Goal: Task Accomplishment & Management: Complete application form

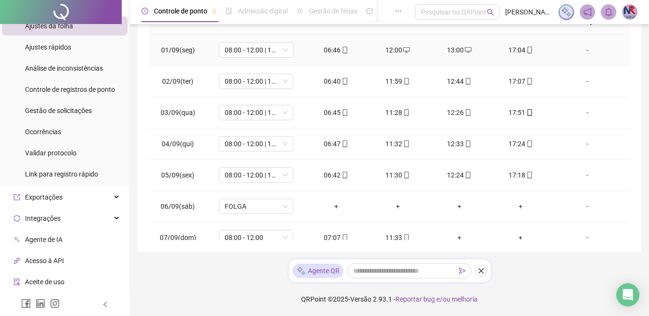
scroll to position [6, 0]
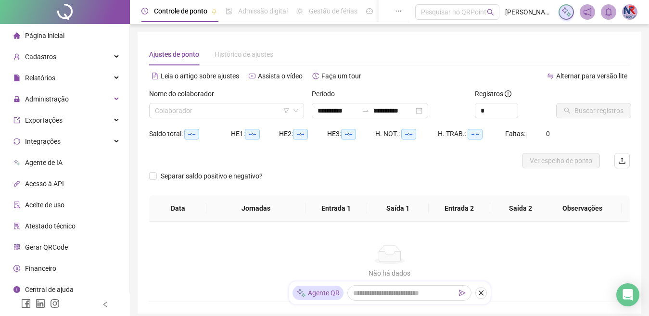
type input "**********"
click at [75, 96] on div "Administração" at bounding box center [65, 98] width 126 height 19
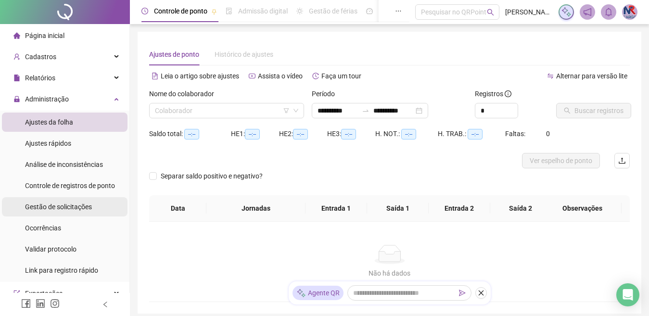
click at [90, 211] on div "Gestão de solicitações" at bounding box center [58, 206] width 67 height 19
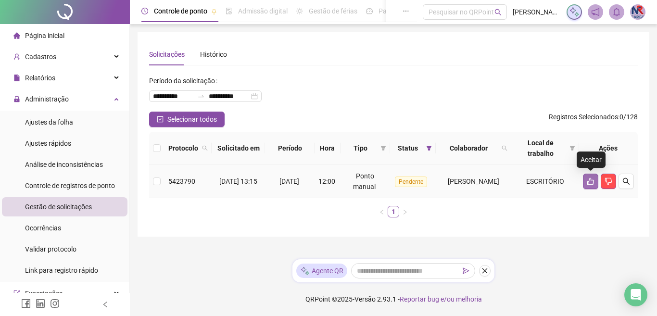
click at [584, 180] on button "button" at bounding box center [590, 181] width 15 height 15
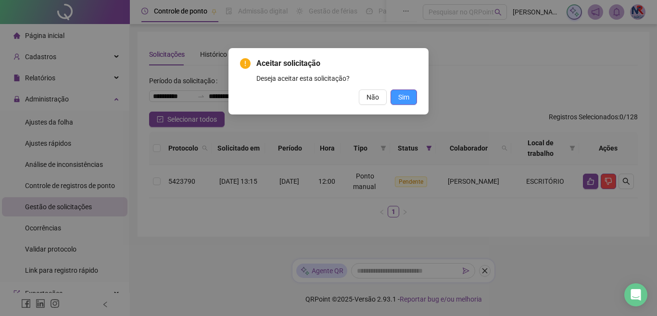
click at [407, 97] on span "Sim" at bounding box center [403, 97] width 11 height 11
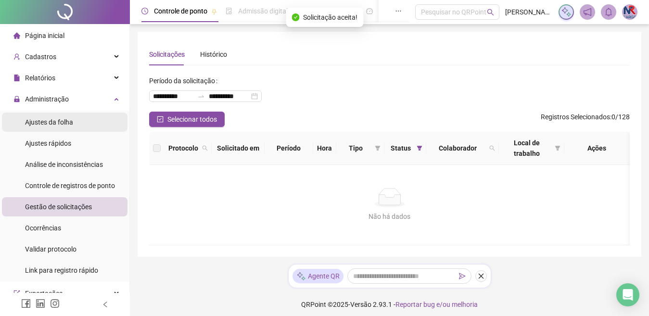
click at [63, 123] on span "Ajustes da folha" at bounding box center [49, 122] width 48 height 8
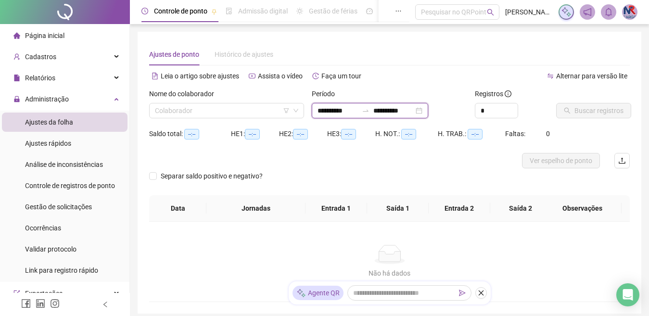
click at [393, 108] on input "**********" at bounding box center [393, 110] width 40 height 11
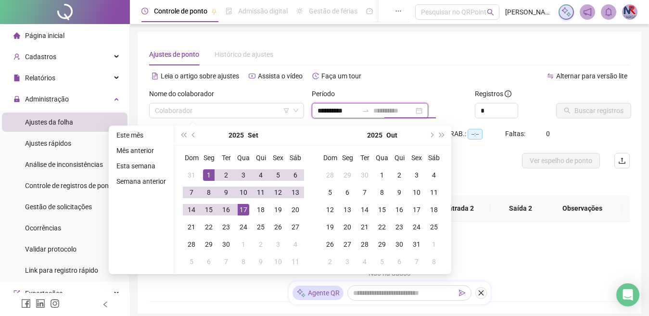
type input "**********"
click at [241, 209] on div "17" at bounding box center [244, 210] width 12 height 12
type input "**********"
click at [217, 114] on input "search" at bounding box center [222, 110] width 135 height 14
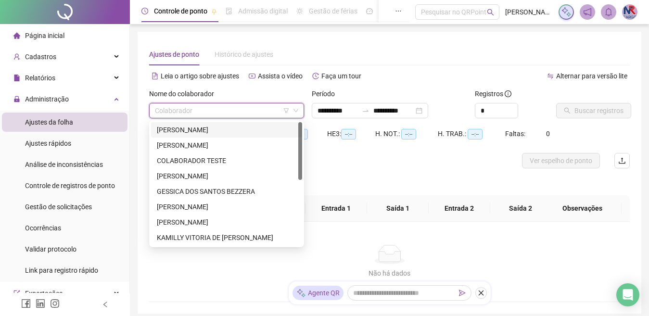
click at [218, 132] on div "[PERSON_NAME]" at bounding box center [226, 130] width 139 height 11
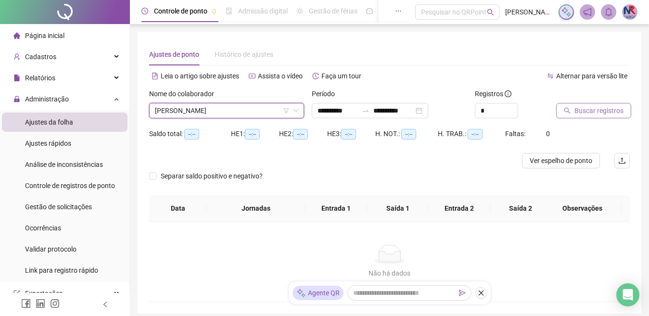
click at [617, 108] on span "Buscar registros" at bounding box center [598, 110] width 49 height 11
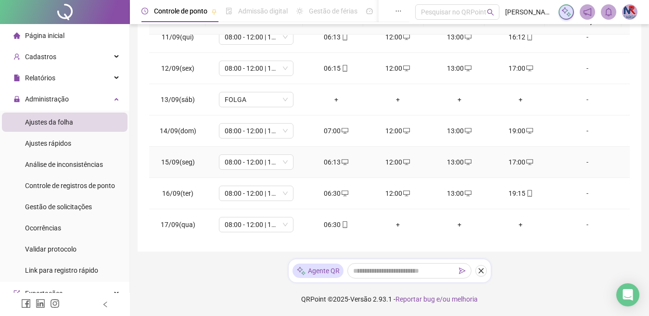
scroll to position [326, 0]
drag, startPoint x: 394, startPoint y: 222, endPoint x: 433, endPoint y: 313, distance: 98.9
click at [394, 220] on div "+" at bounding box center [398, 224] width 46 height 11
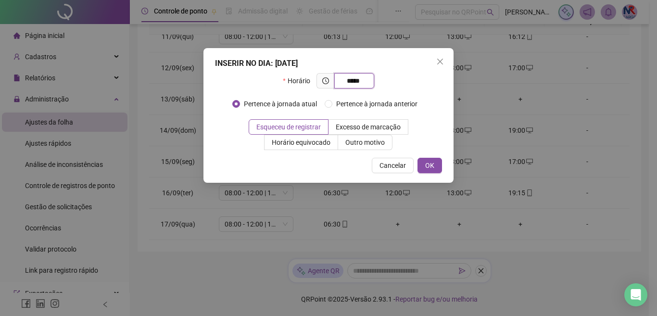
type input "*****"
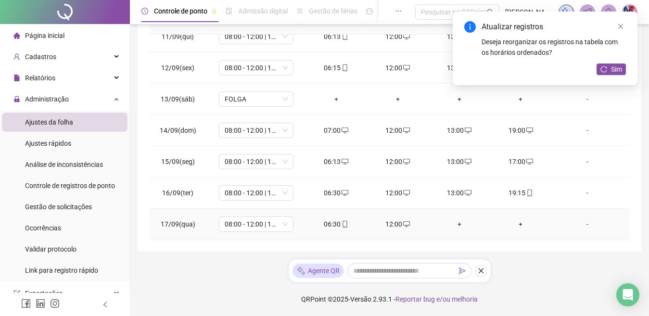
click at [463, 224] on div "+" at bounding box center [459, 224] width 46 height 11
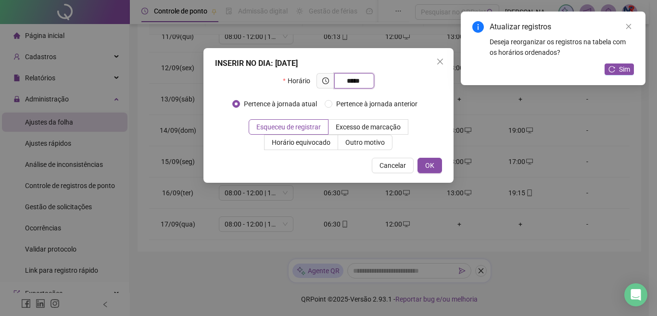
type input "*****"
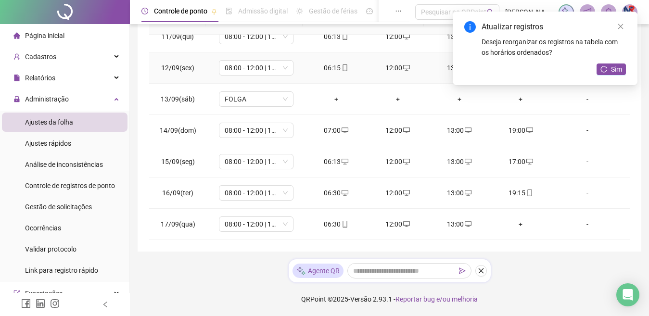
scroll to position [151, 0]
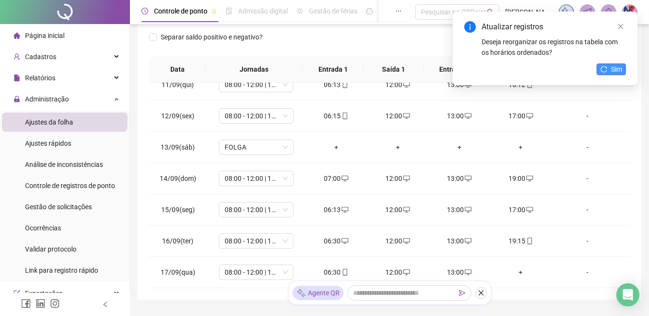
click at [619, 68] on span "Sim" at bounding box center [616, 69] width 11 height 11
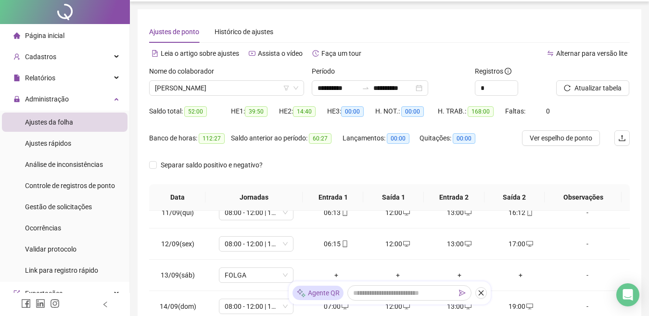
scroll to position [0, 0]
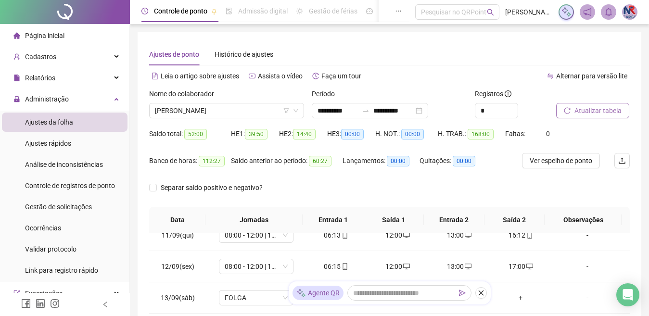
click at [607, 104] on button "Atualizar tabela" at bounding box center [592, 110] width 73 height 15
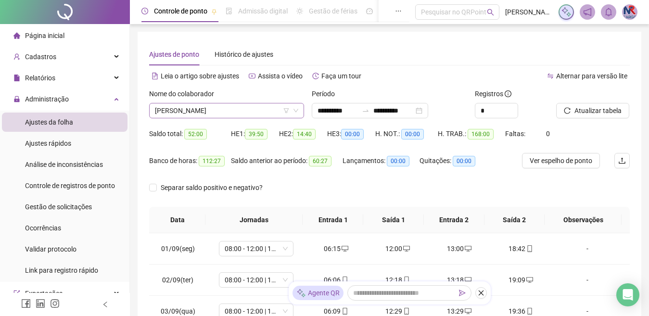
click at [278, 111] on span "[PERSON_NAME]" at bounding box center [226, 110] width 143 height 14
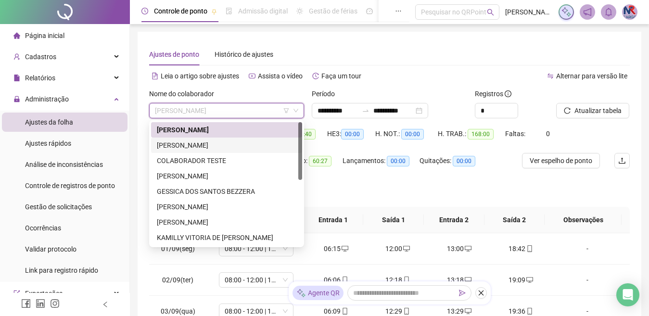
click at [202, 141] on div "[PERSON_NAME]" at bounding box center [226, 145] width 139 height 11
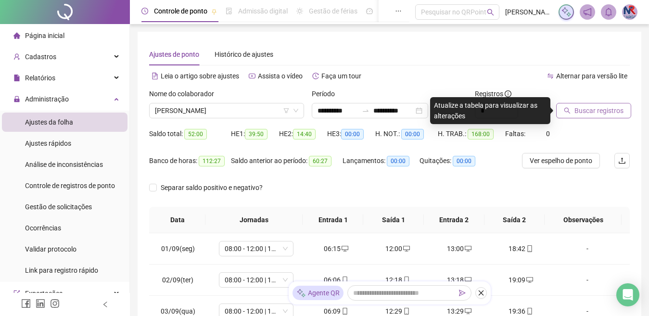
click at [617, 106] on span "Buscar registros" at bounding box center [598, 110] width 49 height 11
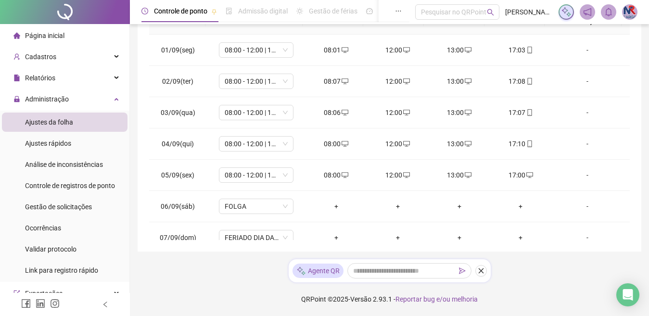
scroll to position [6, 0]
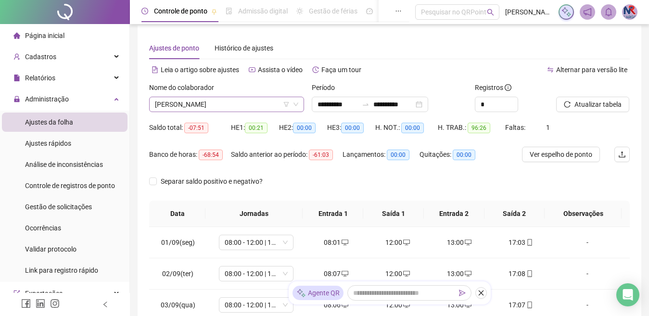
click at [249, 109] on span "[PERSON_NAME]" at bounding box center [226, 104] width 143 height 14
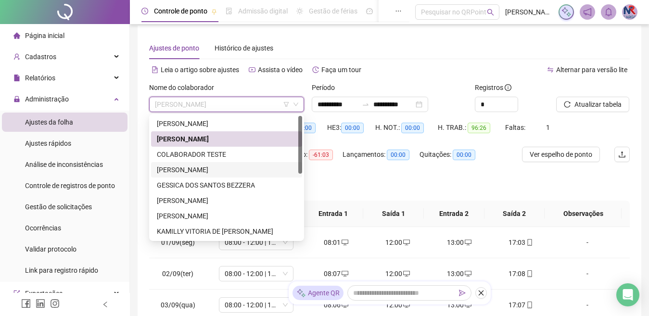
click at [213, 168] on div "[PERSON_NAME]" at bounding box center [226, 170] width 139 height 11
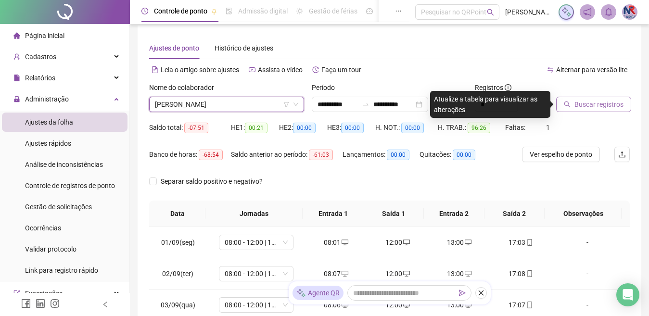
click at [585, 104] on span "Buscar registros" at bounding box center [598, 104] width 49 height 11
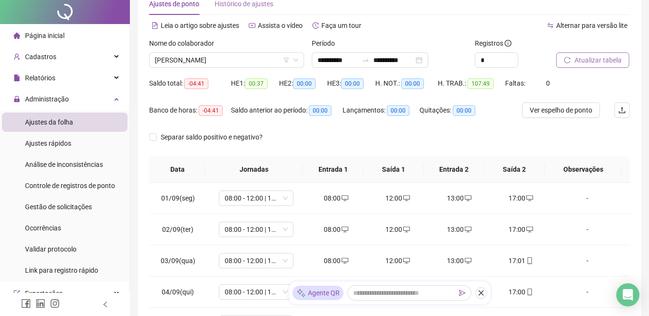
scroll to position [0, 0]
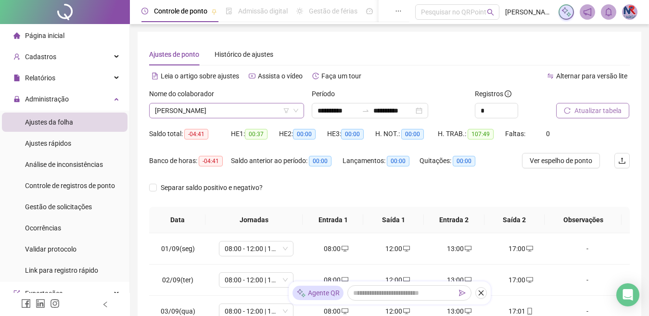
click at [258, 110] on span "[PERSON_NAME]" at bounding box center [226, 110] width 143 height 14
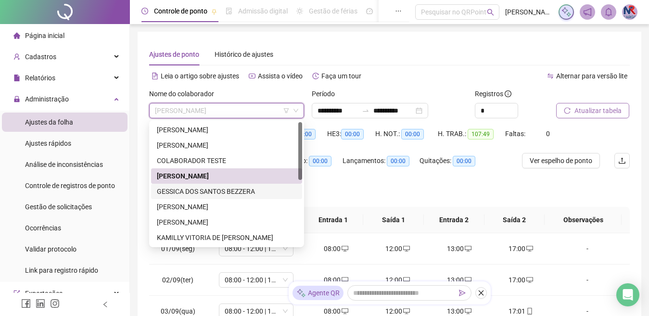
click at [210, 197] on div "GESSICA DOS SANTOS BEZZERA" at bounding box center [226, 191] width 151 height 15
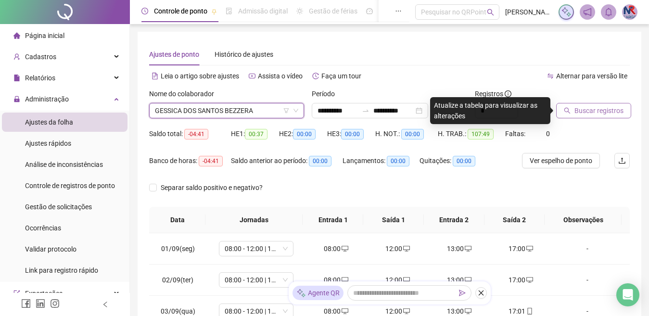
click at [597, 116] on button "Buscar registros" at bounding box center [593, 110] width 75 height 15
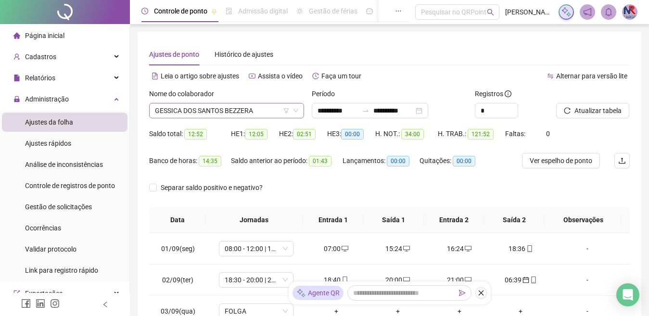
click at [264, 110] on span "GESSICA DOS SANTOS BEZZERA" at bounding box center [226, 110] width 143 height 14
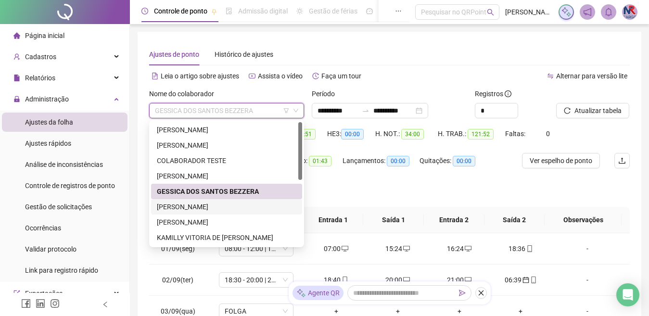
click at [205, 202] on div "[PERSON_NAME]" at bounding box center [226, 207] width 139 height 11
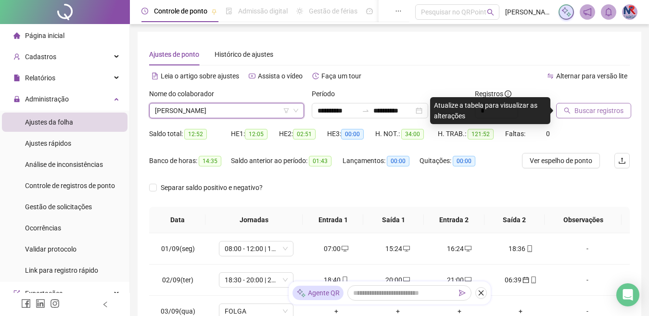
click at [614, 115] on span "Buscar registros" at bounding box center [598, 110] width 49 height 11
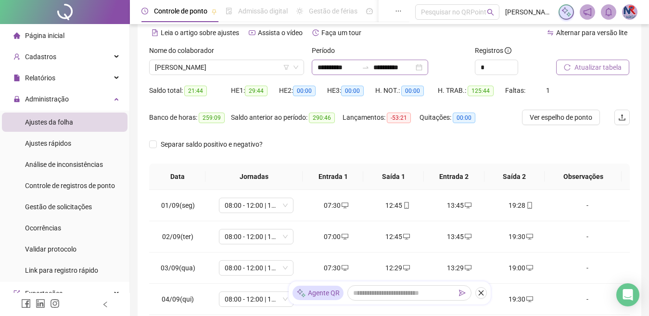
scroll to position [6, 0]
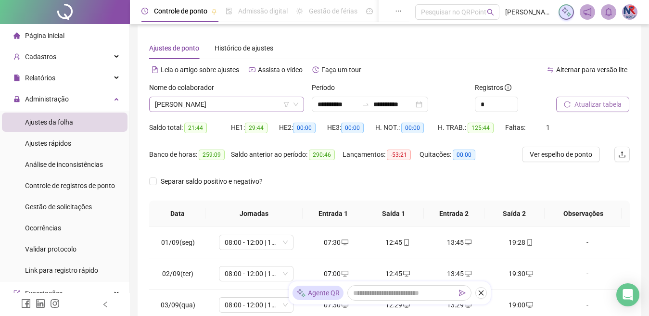
click at [278, 108] on span "[PERSON_NAME]" at bounding box center [226, 104] width 143 height 14
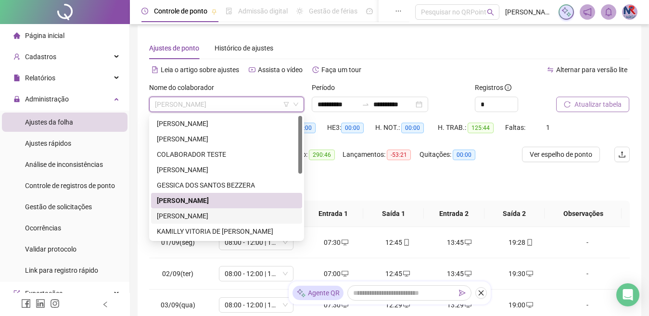
click at [220, 215] on div "[PERSON_NAME]" at bounding box center [226, 216] width 139 height 11
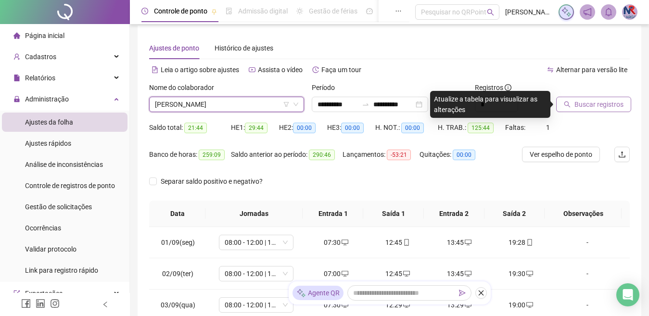
click at [608, 109] on span "Buscar registros" at bounding box center [598, 104] width 49 height 11
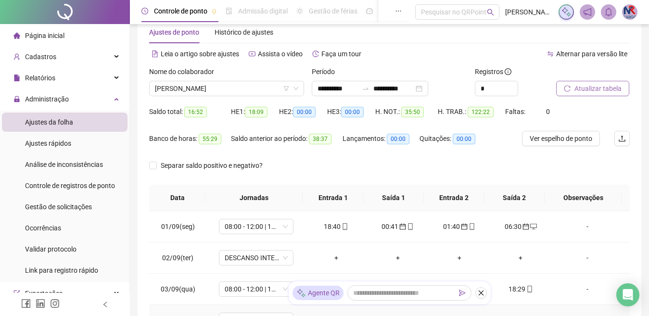
scroll to position [0, 0]
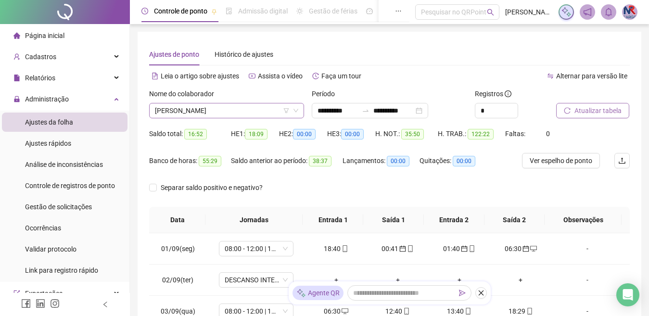
click at [266, 109] on span "[PERSON_NAME]" at bounding box center [226, 110] width 143 height 14
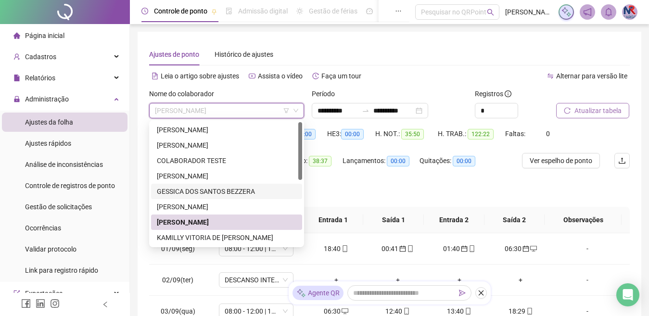
scroll to position [96, 0]
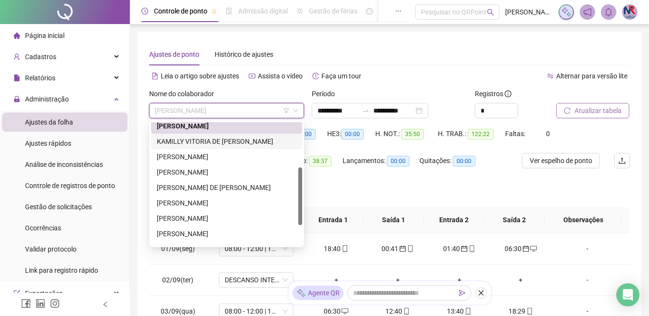
click at [225, 141] on div "KAMILLY VITORIA DE [PERSON_NAME]" at bounding box center [226, 141] width 139 height 11
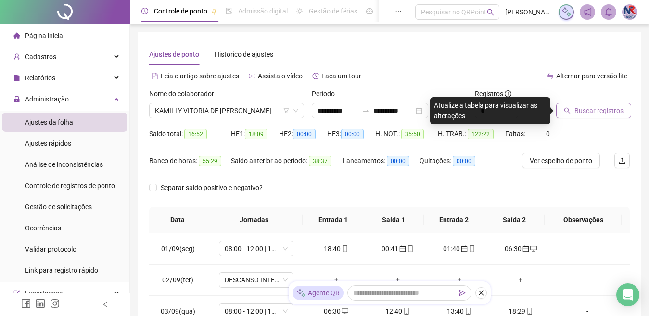
click at [567, 113] on icon "search" at bounding box center [567, 110] width 7 height 7
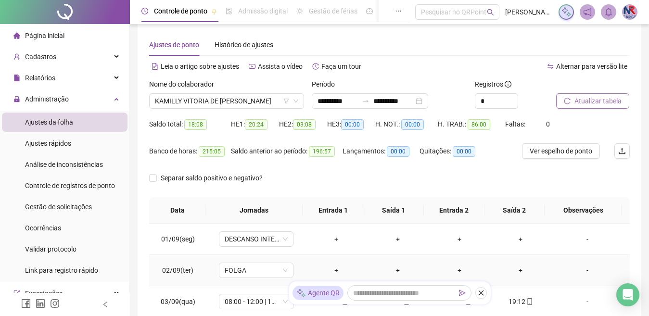
scroll to position [0, 0]
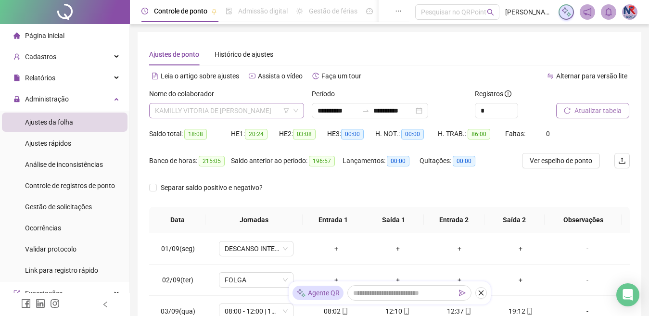
click at [256, 114] on span "KAMILLY VITORIA DE [PERSON_NAME]" at bounding box center [226, 110] width 143 height 14
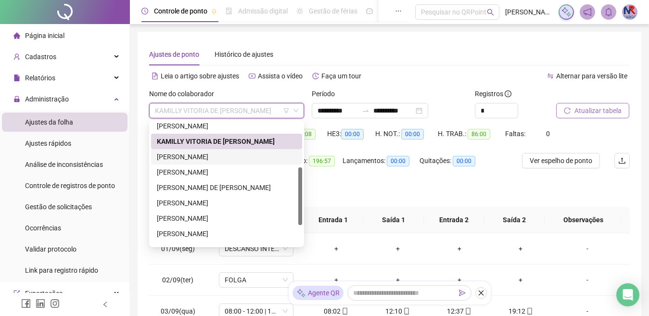
click at [236, 153] on div "[PERSON_NAME]" at bounding box center [226, 157] width 139 height 11
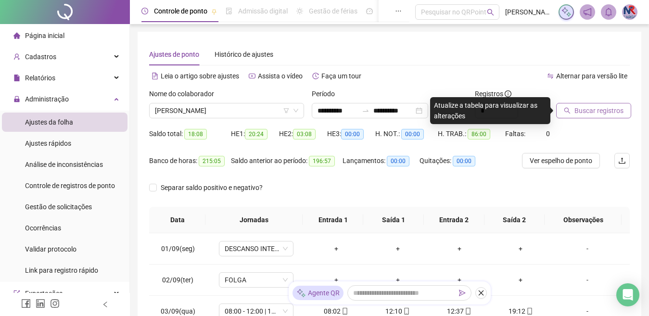
click at [605, 114] on span "Buscar registros" at bounding box center [598, 110] width 49 height 11
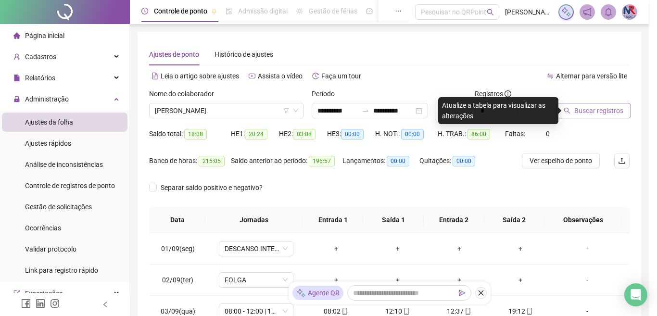
click at [604, 109] on div "Buscando registros Os registros de ponto estão sendo buscados... OK" at bounding box center [328, 158] width 657 height 316
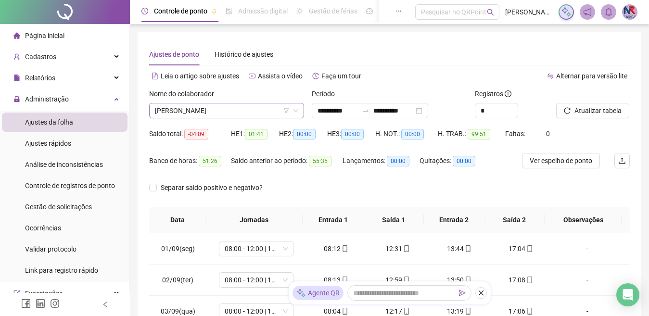
click at [265, 107] on span "[PERSON_NAME]" at bounding box center [226, 110] width 143 height 14
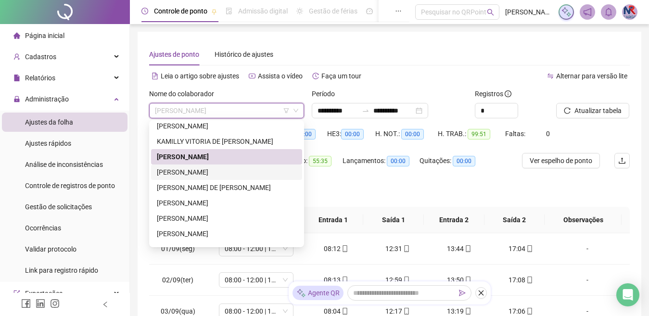
click at [233, 168] on div "[PERSON_NAME]" at bounding box center [226, 172] width 139 height 11
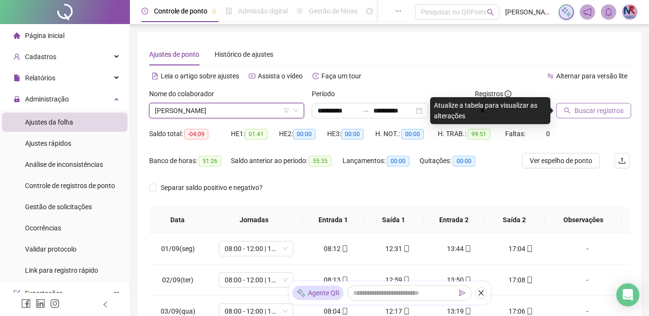
click at [592, 114] on span "Buscar registros" at bounding box center [598, 110] width 49 height 11
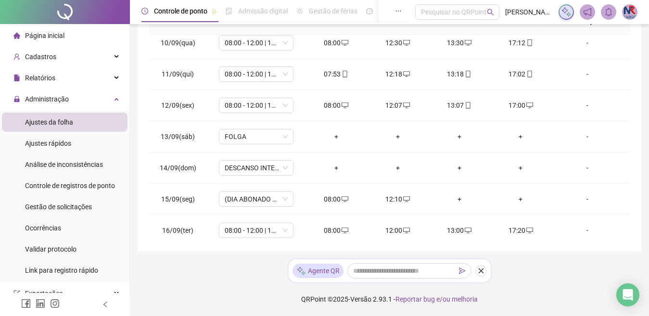
scroll to position [326, 0]
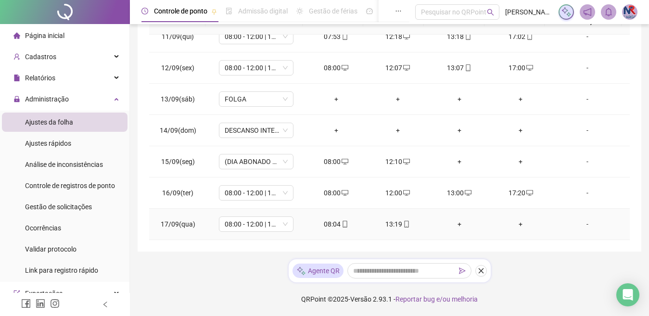
click at [457, 220] on div "+" at bounding box center [459, 224] width 46 height 11
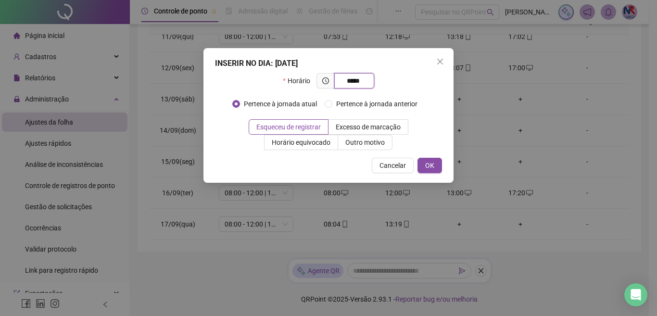
type input "*****"
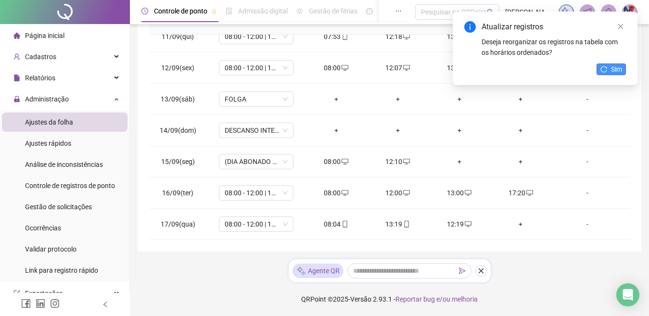
click at [603, 67] on icon "reload" at bounding box center [603, 69] width 7 height 7
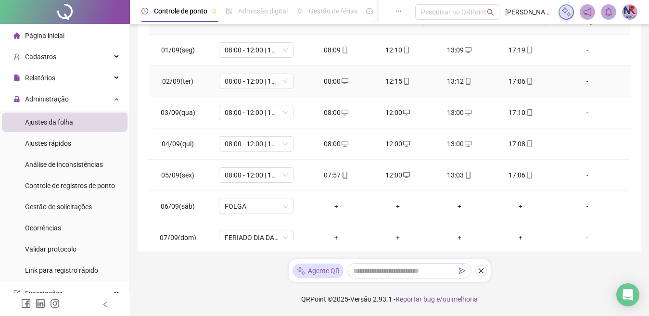
scroll to position [6, 0]
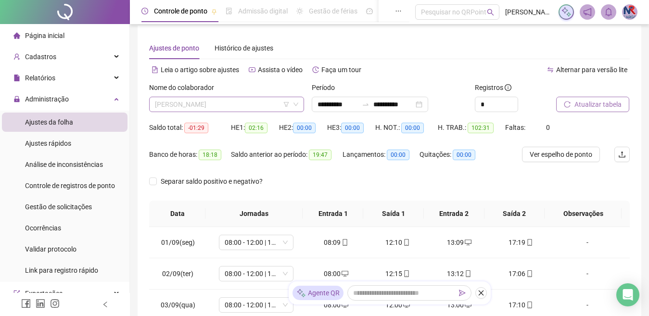
click at [266, 108] on span "[PERSON_NAME]" at bounding box center [226, 104] width 143 height 14
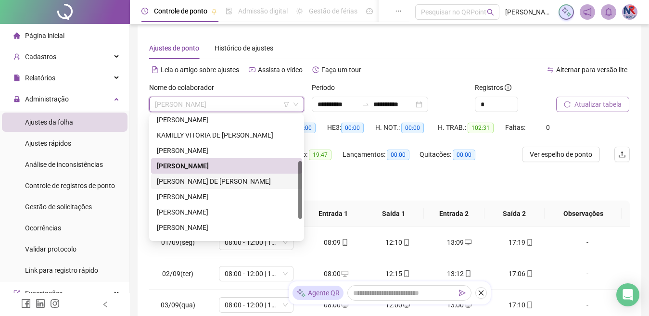
click at [238, 182] on div "[PERSON_NAME] DE [PERSON_NAME]" at bounding box center [226, 181] width 139 height 11
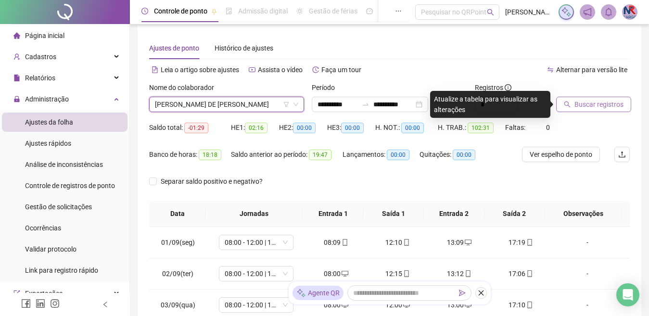
click at [560, 101] on button "Buscar registros" at bounding box center [593, 104] width 75 height 15
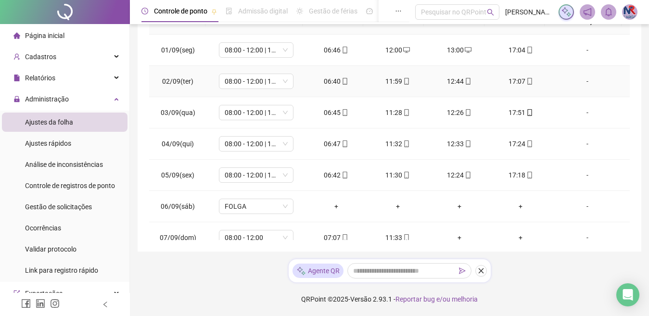
scroll to position [326, 0]
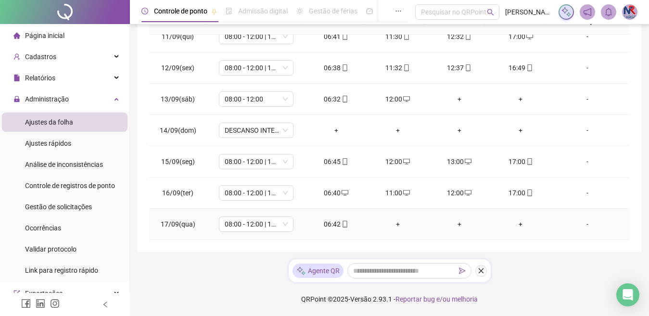
click at [396, 222] on div "+" at bounding box center [398, 224] width 46 height 11
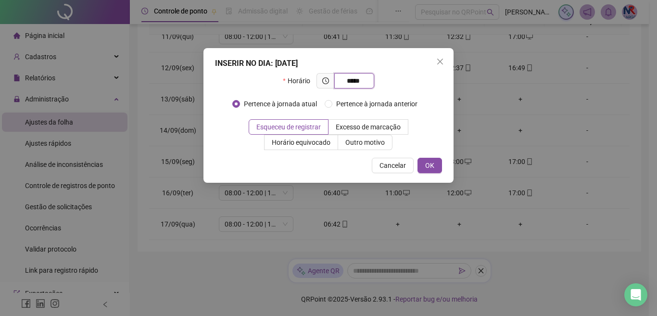
type input "*****"
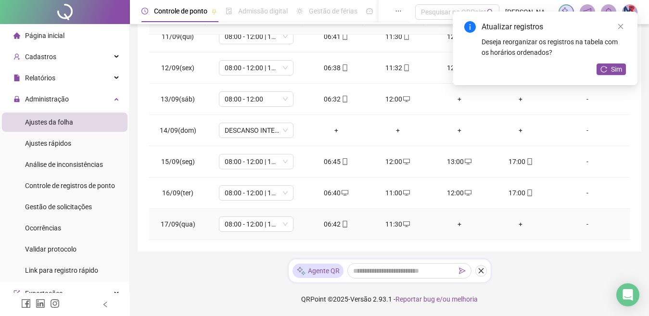
click at [454, 228] on div "+" at bounding box center [459, 224] width 46 height 11
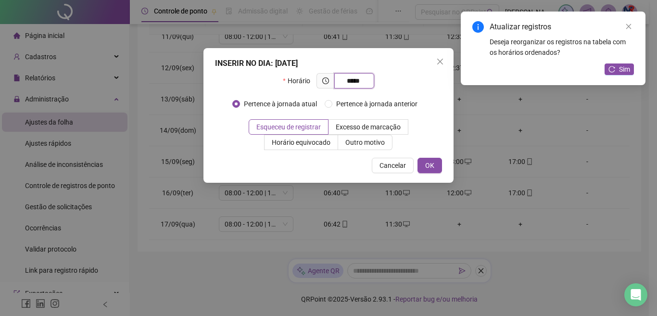
type input "*****"
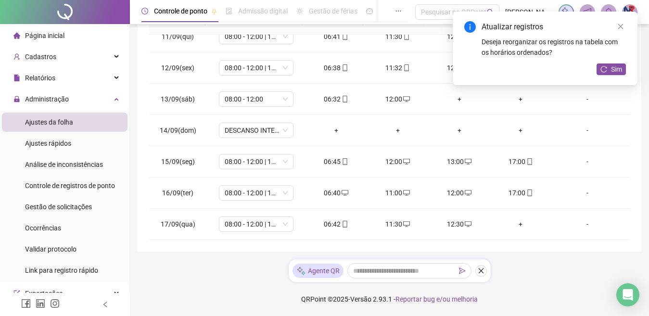
click at [626, 63] on div "Atualizar registros Deseja reorganizar os registros na tabela com os horários o…" at bounding box center [545, 49] width 185 height 74
click at [618, 66] on span "Sim" at bounding box center [616, 69] width 11 height 11
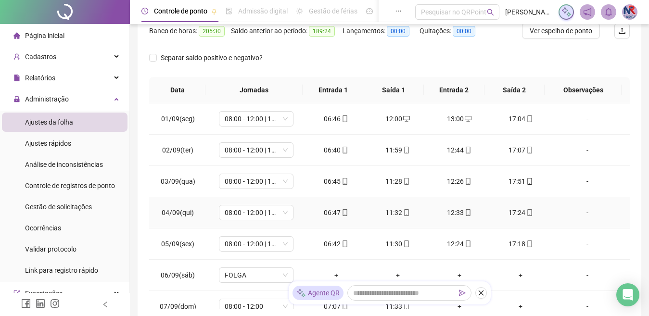
scroll to position [0, 0]
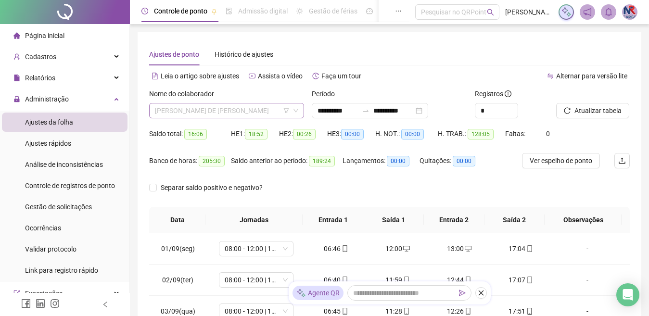
click at [254, 107] on span "[PERSON_NAME] DE [PERSON_NAME]" at bounding box center [226, 110] width 143 height 14
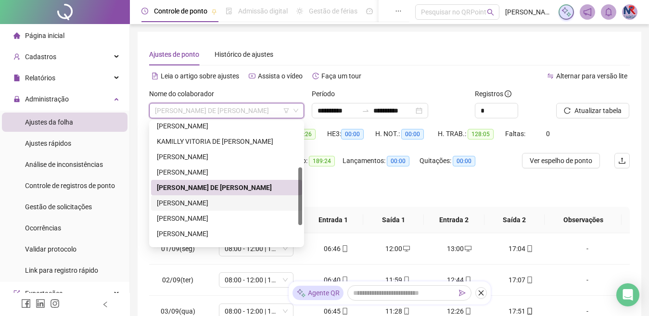
click at [201, 203] on div "[PERSON_NAME]" at bounding box center [226, 203] width 139 height 11
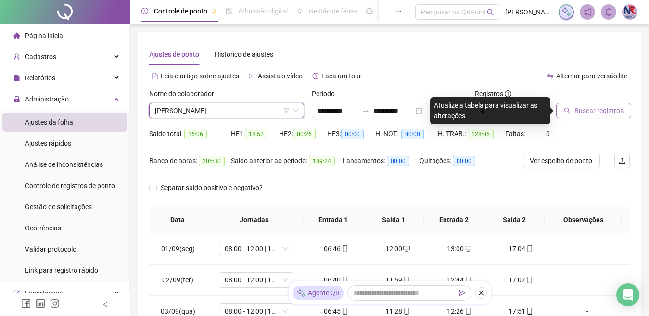
click at [606, 111] on span "Buscar registros" at bounding box center [598, 110] width 49 height 11
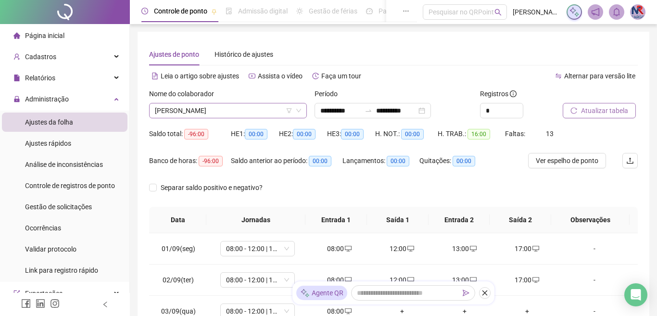
click at [247, 109] on span "[PERSON_NAME]" at bounding box center [228, 110] width 146 height 14
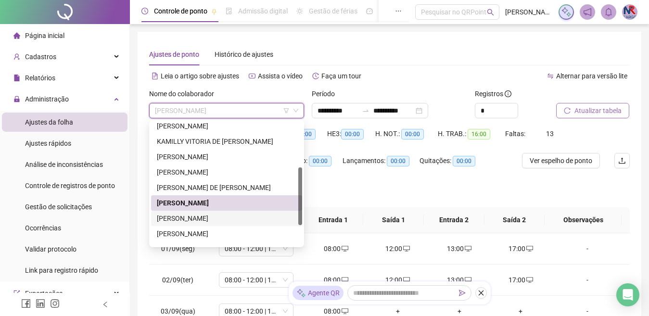
click at [215, 214] on div "[PERSON_NAME]" at bounding box center [226, 218] width 139 height 11
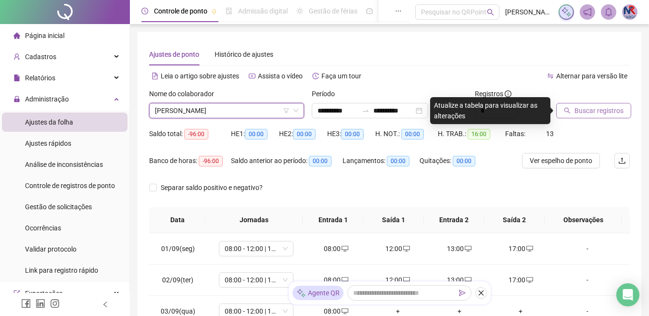
click at [617, 103] on button "Buscar registros" at bounding box center [593, 110] width 75 height 15
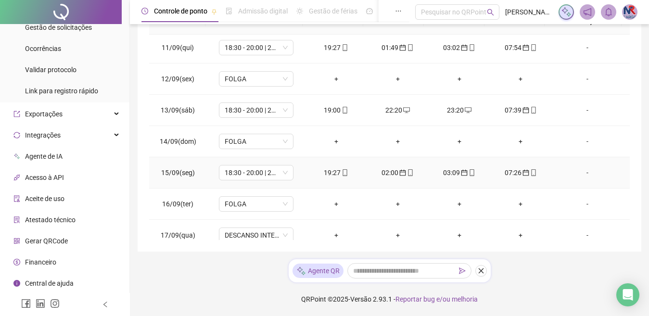
scroll to position [326, 0]
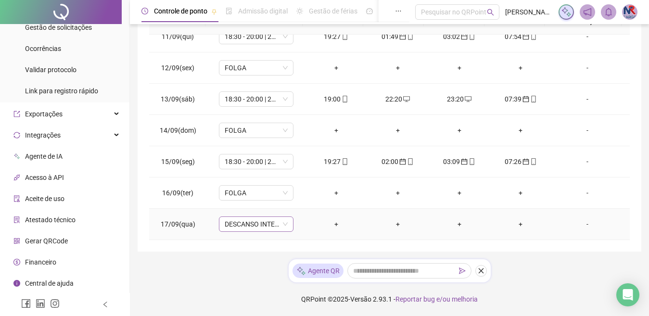
click at [244, 221] on span "DESCANSO INTER-JORNADA" at bounding box center [256, 224] width 63 height 14
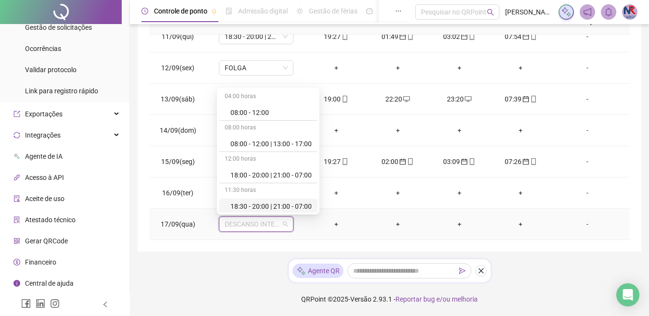
click at [225, 208] on div "18:30 - 20:00 | 21:00 - 07:00" at bounding box center [268, 207] width 99 height 16
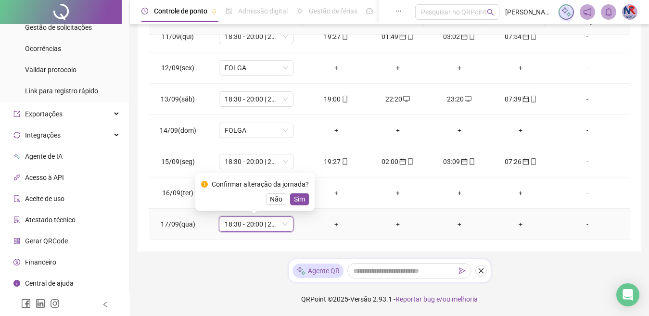
click at [299, 201] on span "Sim" at bounding box center [299, 199] width 11 height 11
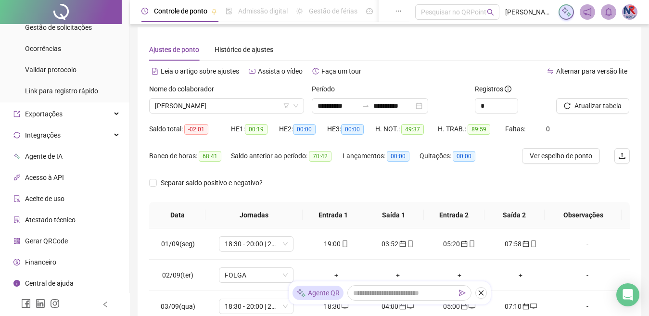
scroll to position [0, 0]
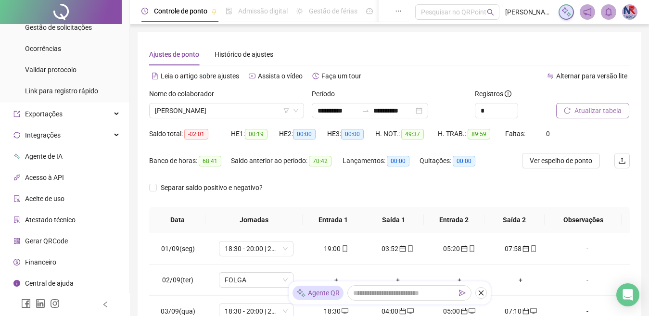
click at [577, 113] on span "Atualizar tabela" at bounding box center [597, 110] width 47 height 11
click at [271, 116] on span "[PERSON_NAME]" at bounding box center [226, 110] width 143 height 14
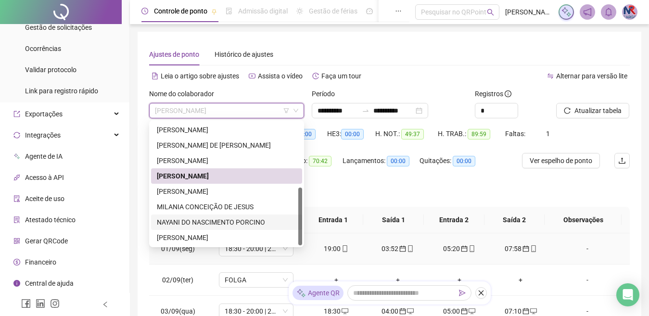
scroll to position [48, 0]
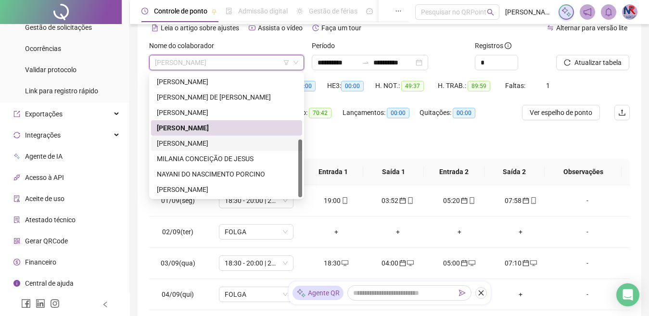
click at [224, 142] on div "[PERSON_NAME]" at bounding box center [226, 143] width 139 height 11
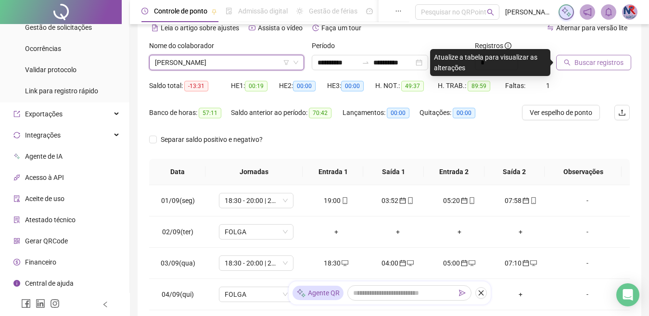
click at [600, 57] on span "Buscar registros" at bounding box center [598, 62] width 49 height 11
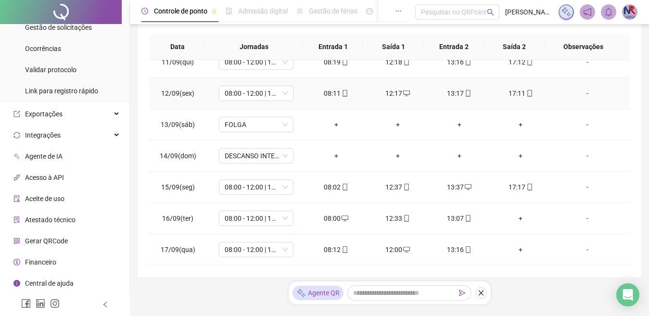
scroll to position [199, 0]
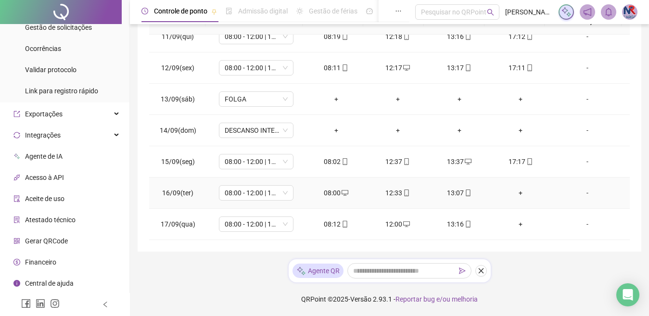
click at [511, 190] on div "+" at bounding box center [521, 193] width 46 height 11
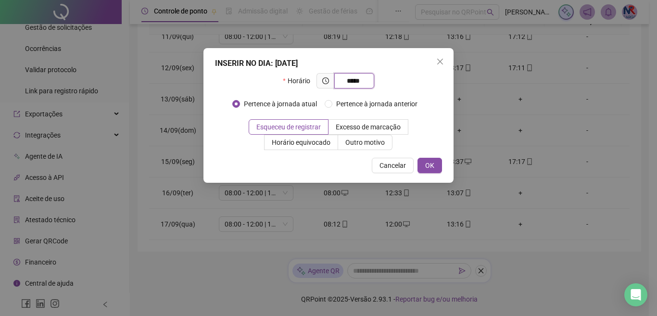
type input "*****"
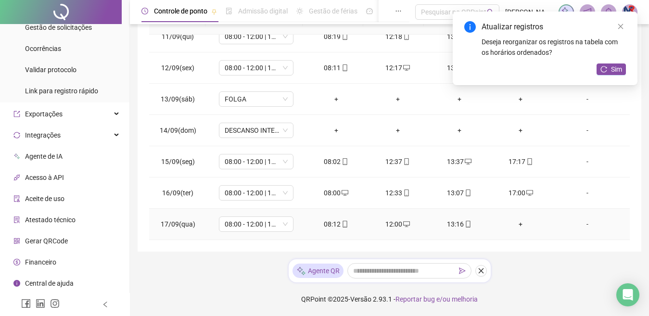
click at [512, 226] on div "+" at bounding box center [521, 224] width 46 height 11
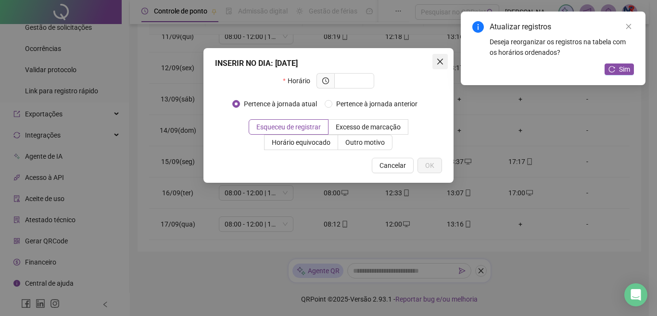
click at [442, 66] on button "Close" at bounding box center [439, 61] width 15 height 15
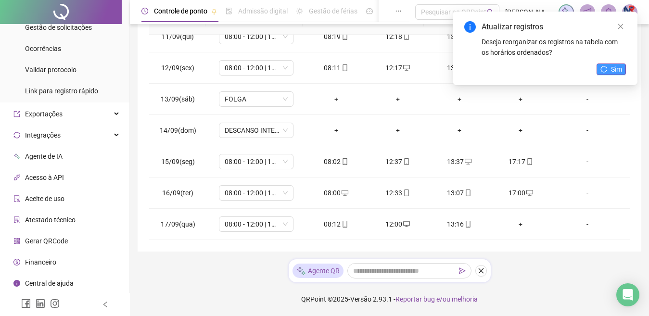
click at [598, 65] on button "Sim" at bounding box center [610, 69] width 29 height 12
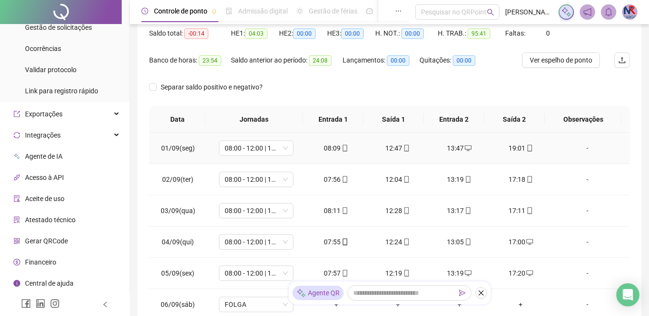
scroll to position [54, 0]
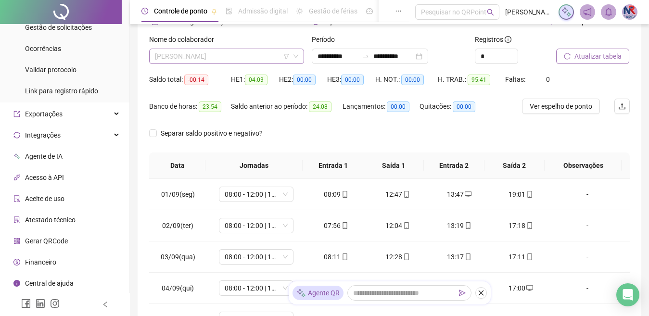
click at [250, 57] on span "[PERSON_NAME]" at bounding box center [226, 56] width 143 height 14
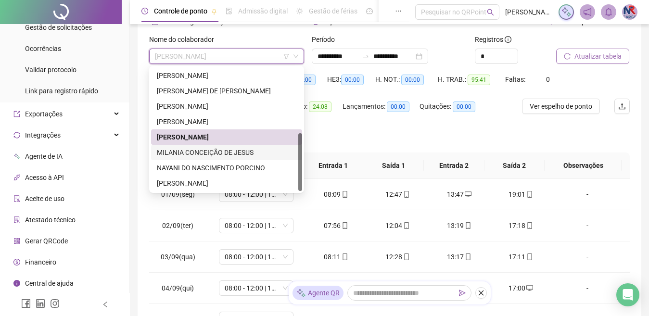
click at [175, 158] on div "MILANIA CONCEIÇÃO DE JESUS" at bounding box center [226, 152] width 151 height 15
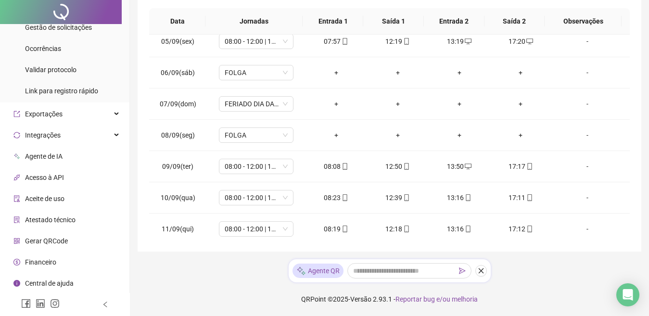
scroll to position [0, 0]
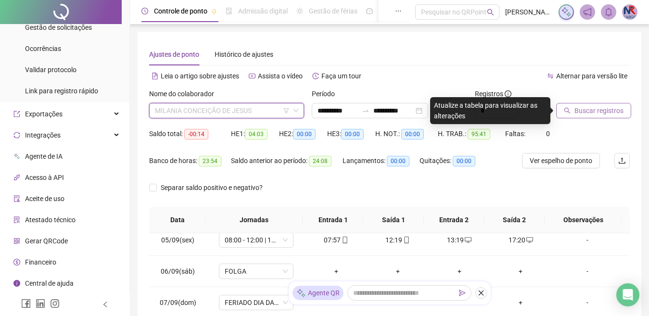
click at [258, 109] on span "MILANIA CONCEIÇÃO DE JESUS" at bounding box center [226, 110] width 143 height 14
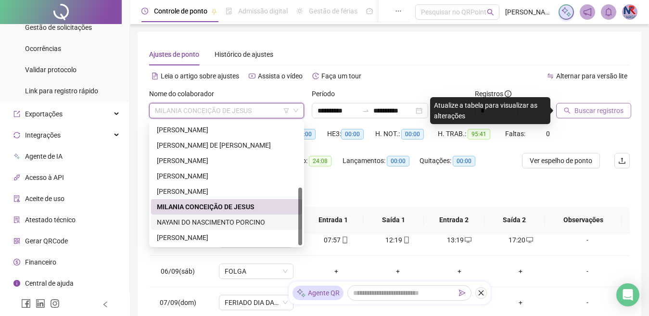
click at [243, 224] on div "NAYANI DO NASCIMENTO PORCINO" at bounding box center [226, 222] width 139 height 11
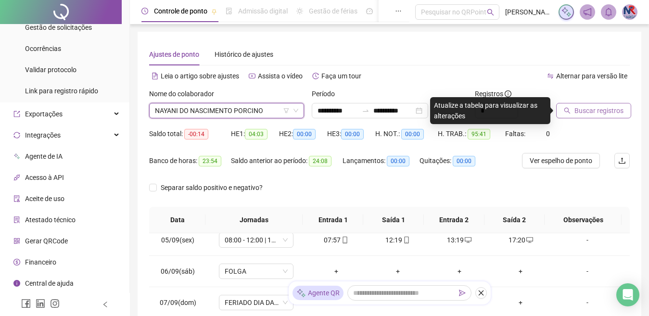
click at [585, 108] on span "Buscar registros" at bounding box center [598, 110] width 49 height 11
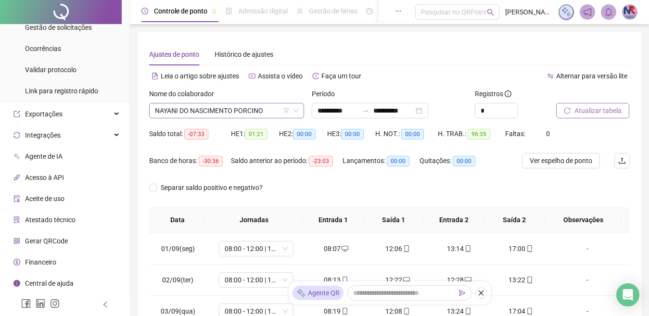
click at [268, 111] on span "NAYANI DO NASCIMENTO PORCINO" at bounding box center [226, 110] width 143 height 14
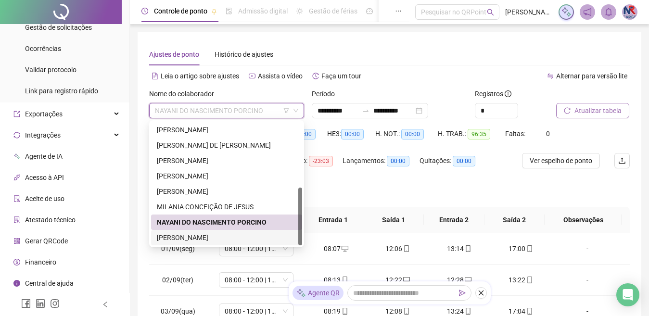
click at [259, 232] on div "[PERSON_NAME]" at bounding box center [226, 237] width 151 height 15
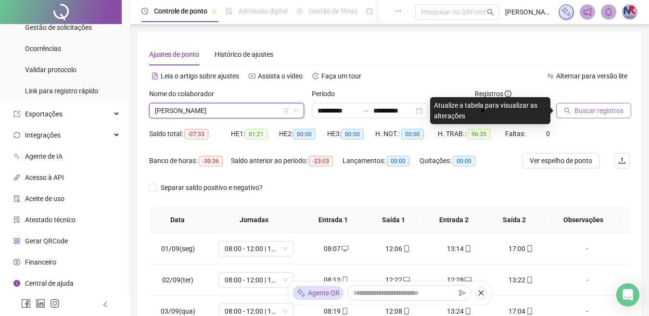
click at [571, 113] on button "Buscar registros" at bounding box center [593, 110] width 75 height 15
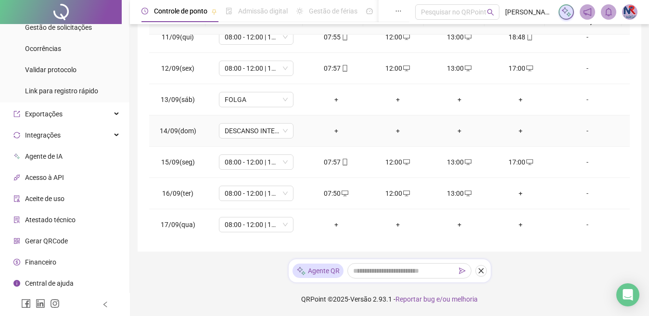
scroll to position [326, 0]
click at [512, 198] on td "+" at bounding box center [521, 192] width 62 height 31
click at [518, 190] on div "+" at bounding box center [521, 193] width 46 height 11
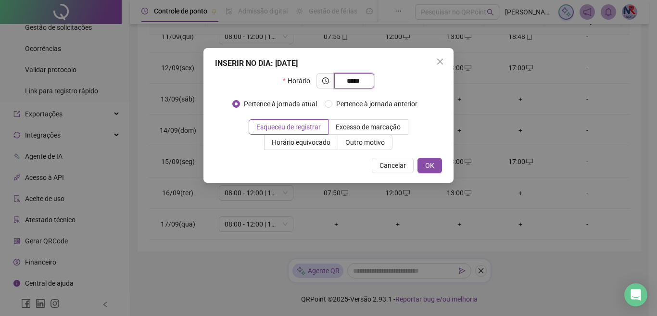
type input "*****"
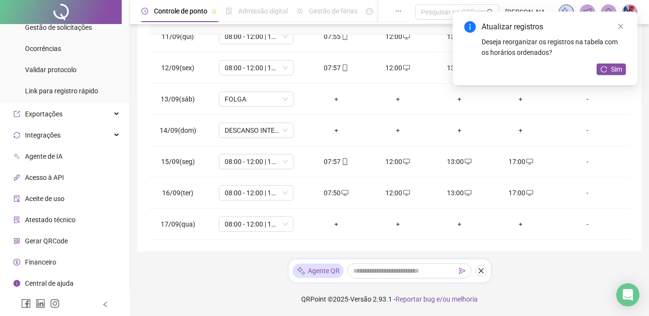
click at [328, 222] on div "+" at bounding box center [336, 224] width 46 height 11
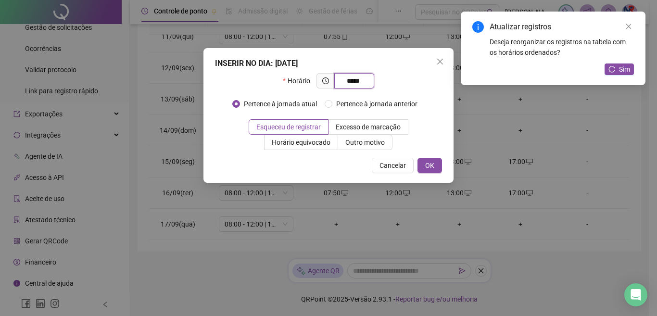
type input "*****"
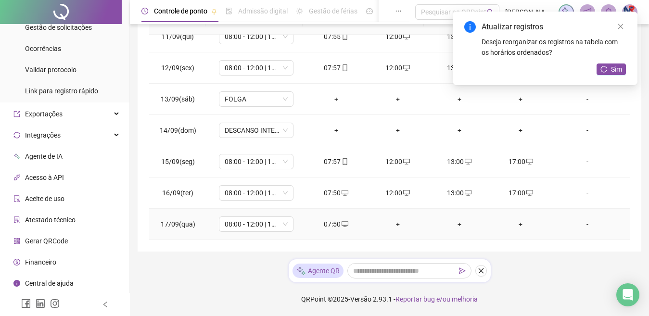
drag, startPoint x: 397, startPoint y: 218, endPoint x: 420, endPoint y: 194, distance: 33.3
click at [397, 217] on td "+" at bounding box center [398, 224] width 62 height 31
click at [392, 223] on div "+" at bounding box center [398, 224] width 46 height 11
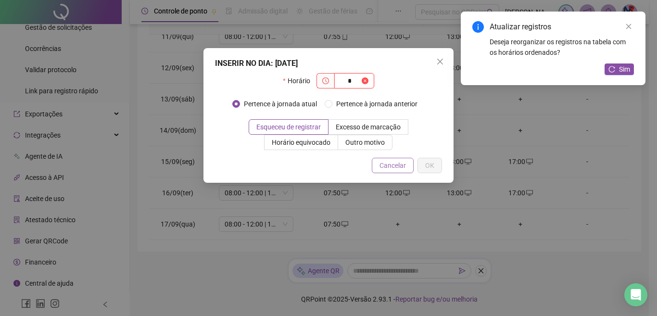
type input "*"
click at [388, 160] on span "Cancelar" at bounding box center [393, 165] width 26 height 11
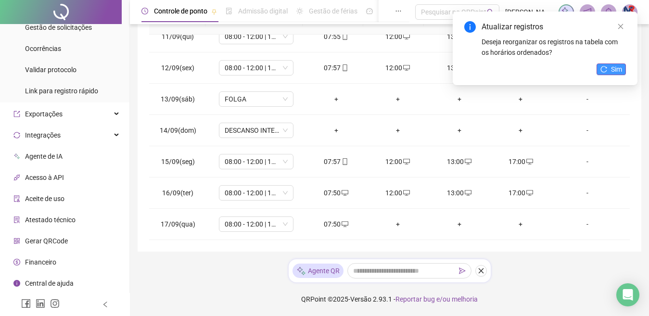
click at [621, 69] on span "Sim" at bounding box center [616, 69] width 11 height 11
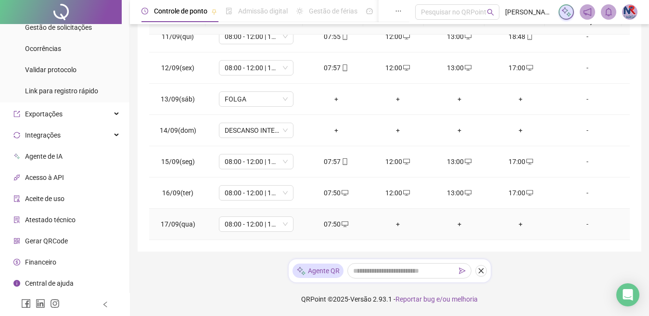
click at [392, 227] on div "+" at bounding box center [398, 224] width 46 height 11
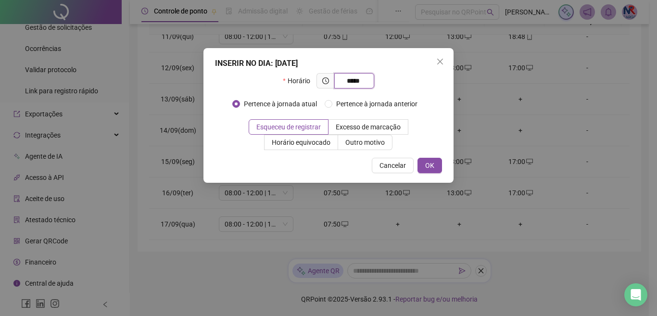
type input "*****"
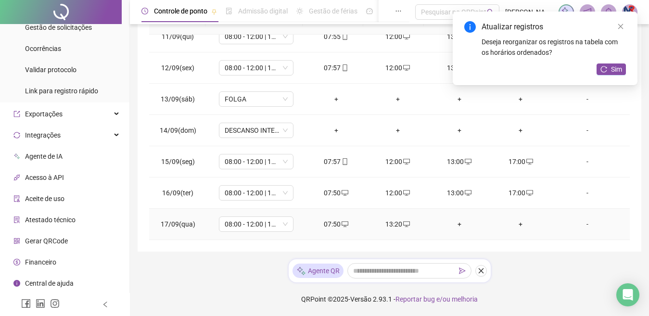
click at [451, 225] on div "+" at bounding box center [459, 224] width 46 height 11
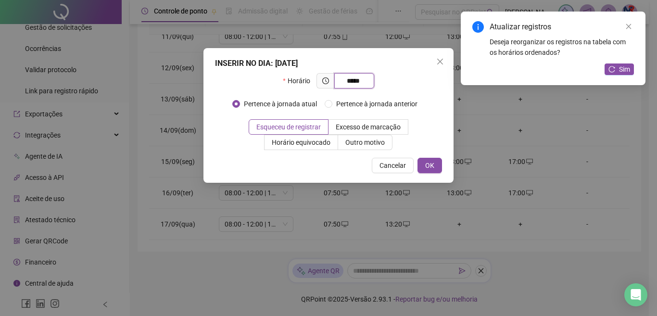
type input "*****"
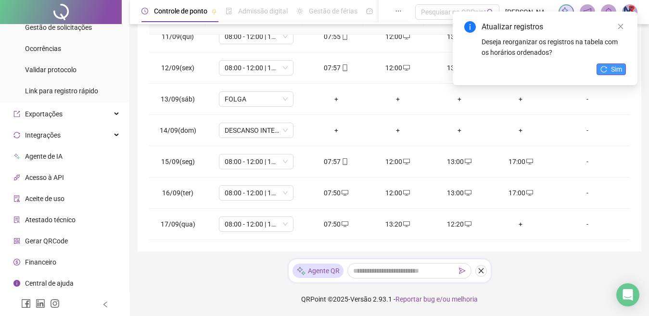
click at [601, 65] on button "Sim" at bounding box center [610, 69] width 29 height 12
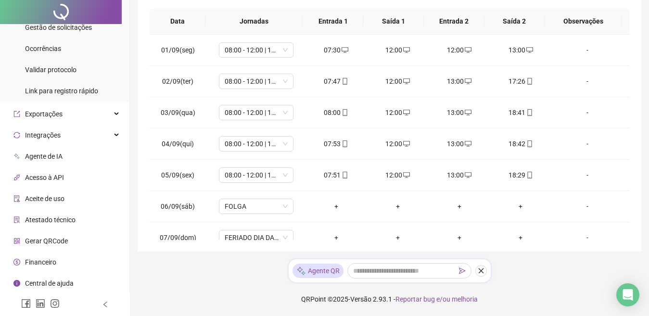
scroll to position [0, 0]
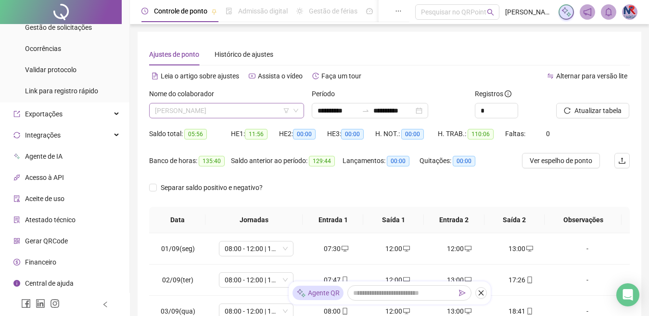
click at [277, 114] on span "[PERSON_NAME]" at bounding box center [226, 110] width 143 height 14
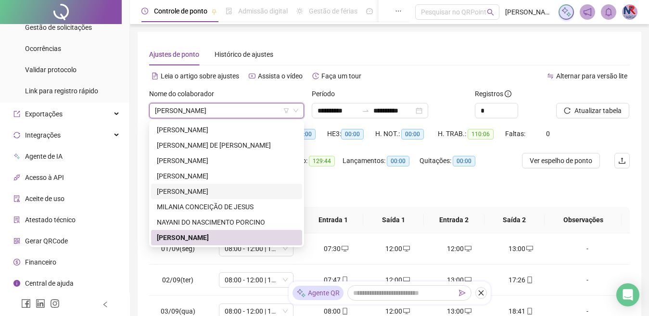
click at [385, 54] on div "Ajustes de ponto Histórico de ajustes" at bounding box center [389, 54] width 481 height 22
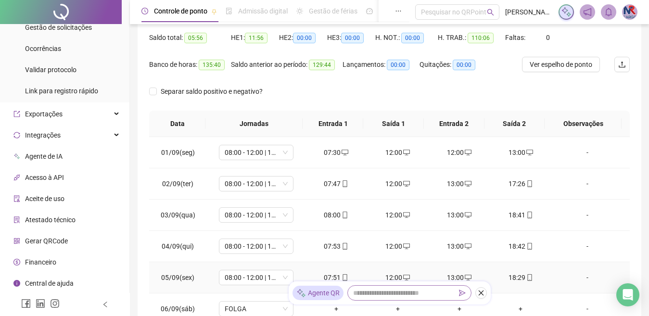
scroll to position [241, 0]
